Goal: Communication & Community: Answer question/provide support

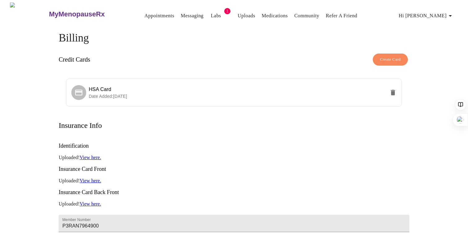
click at [181, 17] on link "Messaging" at bounding box center [192, 15] width 23 height 9
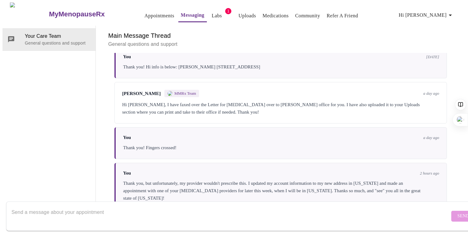
scroll to position [316, 0]
click at [121, 207] on textarea "Send a message about your appointment" at bounding box center [230, 217] width 438 height 20
click at [142, 207] on textarea "Also, I just" at bounding box center [230, 217] width 438 height 20
type textarea "A"
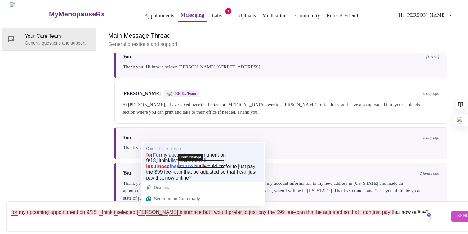
drag, startPoint x: 182, startPoint y: 163, endPoint x: 187, endPoint y: 155, distance: 9.7
click at [187, 155] on span "Undo change" at bounding box center [190, 157] width 24 height 7
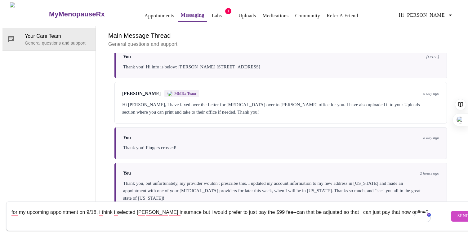
type textarea "for my upcoming appointment on 9/18, i think i selected [PERSON_NAME] insurnace…"
click at [457, 213] on span "Send" at bounding box center [463, 217] width 12 height 8
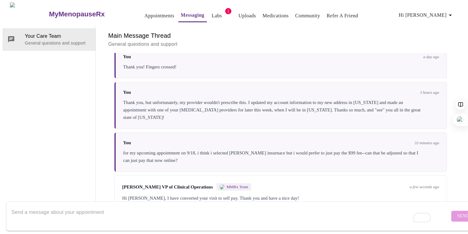
scroll to position [399, 0]
click at [181, 207] on textarea "To enrich screen reader interactions, please activate Accessibility in Grammarl…" at bounding box center [230, 217] width 438 height 20
type textarea "thank you!"
click at [457, 213] on span "Send" at bounding box center [463, 217] width 12 height 8
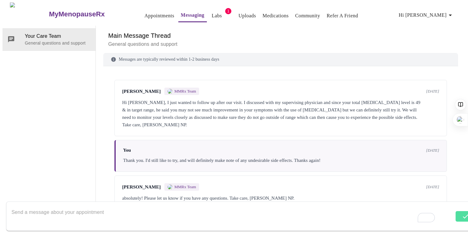
scroll to position [0, 0]
click at [67, 11] on h3 "MyMenopauseRx" at bounding box center [77, 14] width 56 height 8
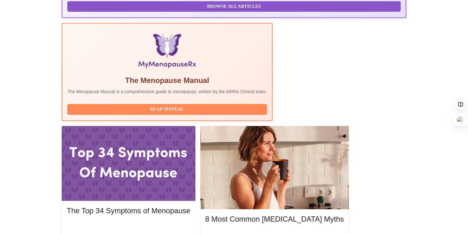
scroll to position [176, 0]
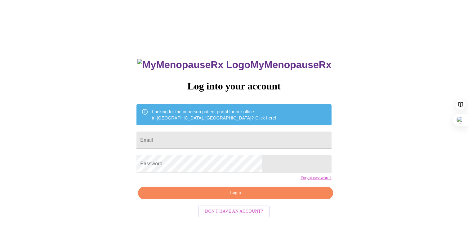
scroll to position [6, 0]
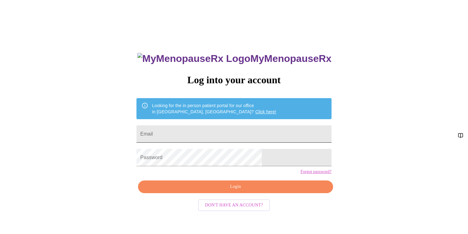
click at [207, 135] on input "Email" at bounding box center [233, 134] width 195 height 17
type input "[EMAIL_ADDRESS][DOMAIN_NAME]"
click at [233, 191] on div "MyMenopauseRx Log into your account Looking for the in person patient portal fo…" at bounding box center [233, 160] width 207 height 234
click at [237, 191] on span "Login" at bounding box center [235, 187] width 180 height 8
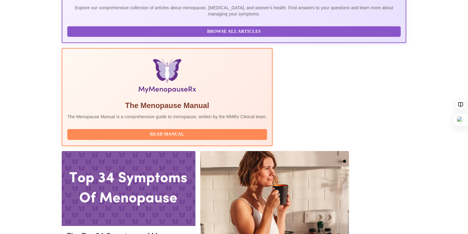
scroll to position [173, 0]
